Goal: Feedback & Contribution: Leave review/rating

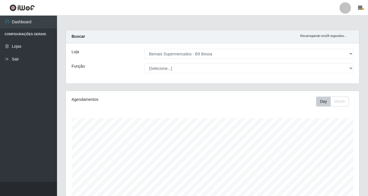
select select "410"
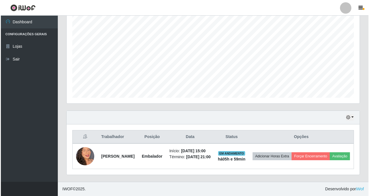
scroll to position [118, 293]
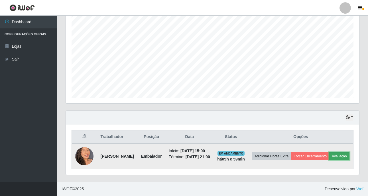
click at [329, 157] on button "Avaliação" at bounding box center [339, 157] width 20 height 8
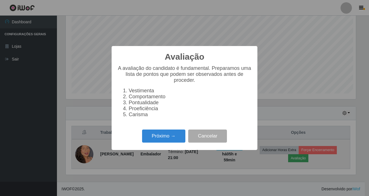
scroll to position [118, 290]
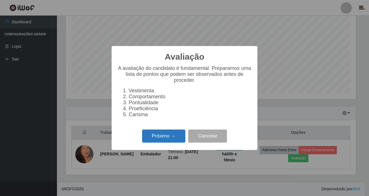
click at [165, 142] on button "Próximo →" at bounding box center [163, 136] width 43 height 13
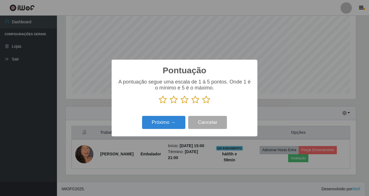
drag, startPoint x: 206, startPoint y: 103, endPoint x: 207, endPoint y: 97, distance: 5.5
click at [206, 99] on icon at bounding box center [206, 100] width 8 height 9
click at [202, 104] on input "radio" at bounding box center [202, 104] width 0 height 0
click at [153, 125] on button "Próximo →" at bounding box center [163, 122] width 43 height 13
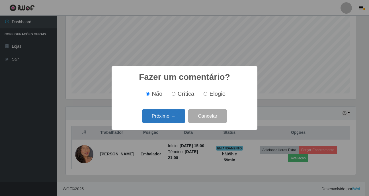
click at [153, 115] on button "Próximo →" at bounding box center [163, 116] width 43 height 13
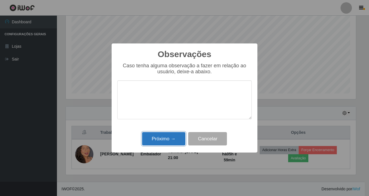
click at [164, 142] on button "Próximo →" at bounding box center [163, 138] width 43 height 13
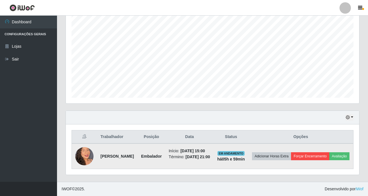
scroll to position [110, 0]
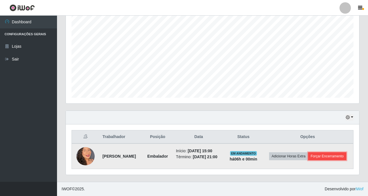
click at [318, 158] on button "Forçar Encerramento" at bounding box center [327, 157] width 38 height 8
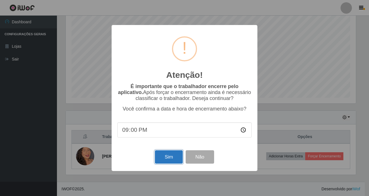
click at [170, 154] on button "Sim" at bounding box center [169, 157] width 28 height 13
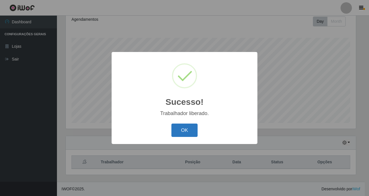
click at [186, 128] on button "OK" at bounding box center [184, 130] width 26 height 13
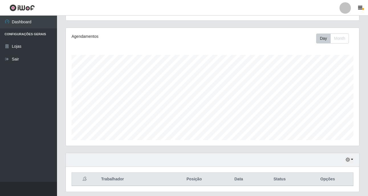
scroll to position [80, 0]
